Goal: Information Seeking & Learning: Learn about a topic

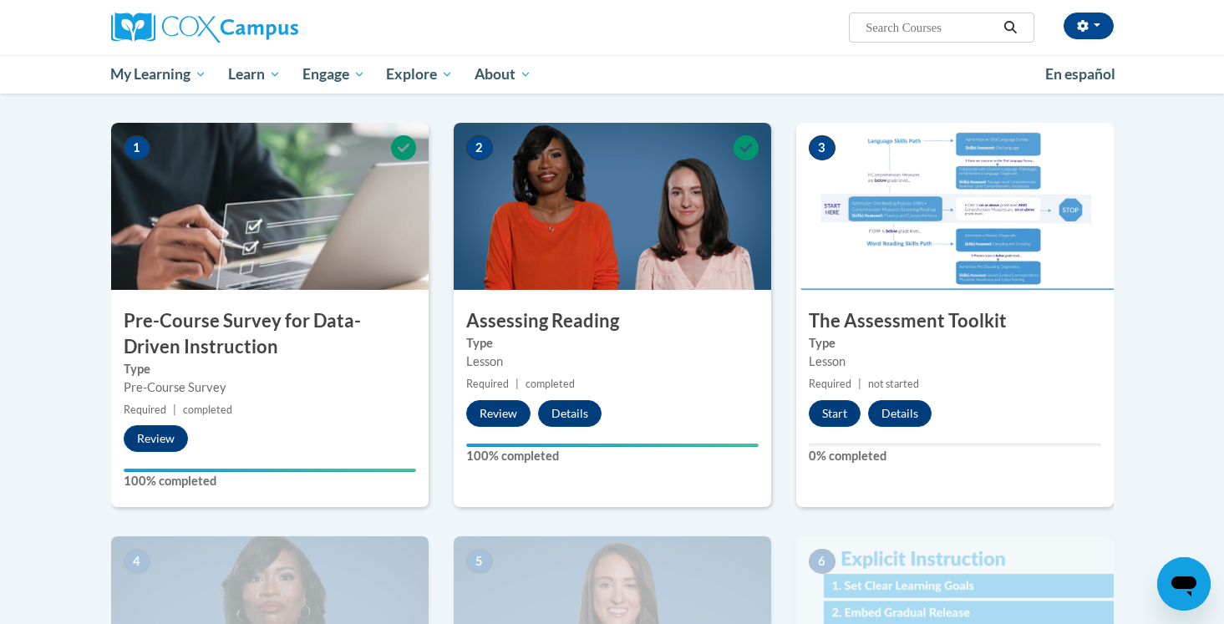
scroll to position [326, 0]
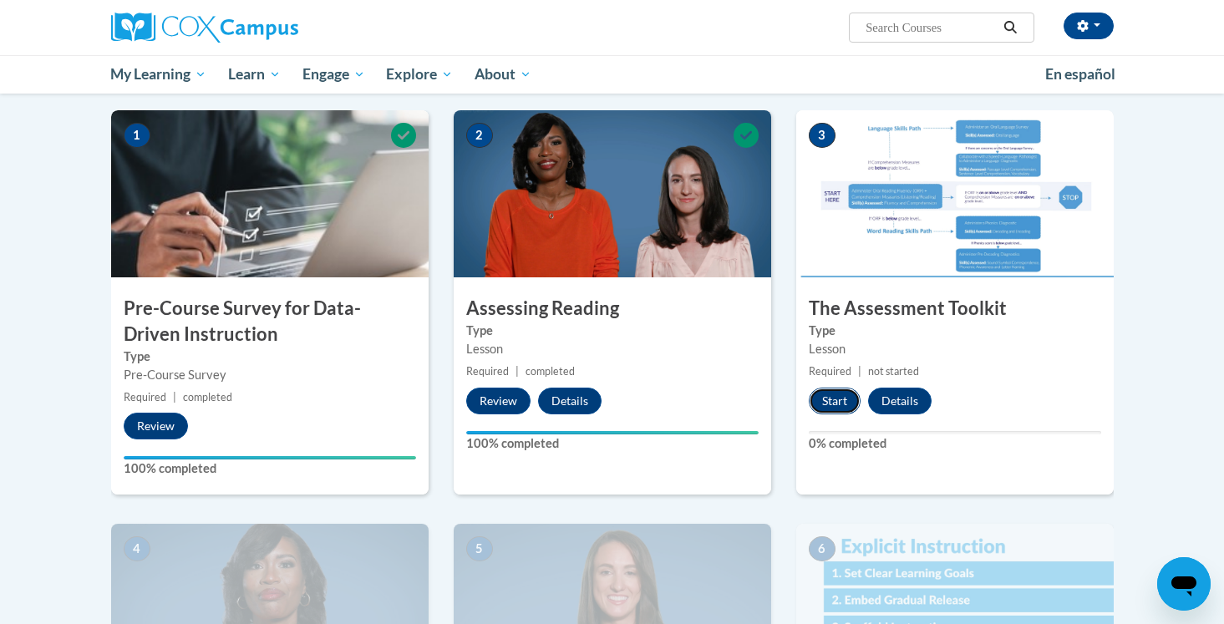
click at [848, 399] on button "Start" at bounding box center [835, 401] width 52 height 27
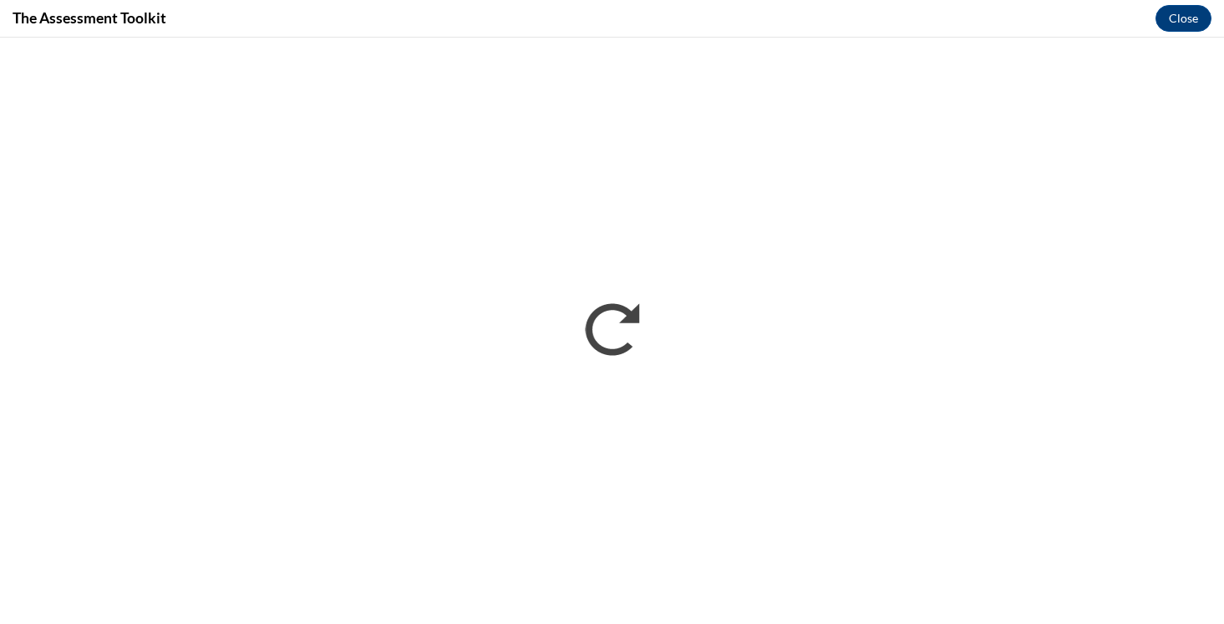
scroll to position [0, 0]
